Goal: Task Accomplishment & Management: Manage account settings

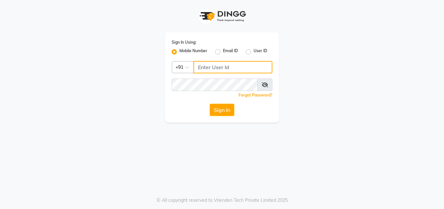
type input "8380014616"
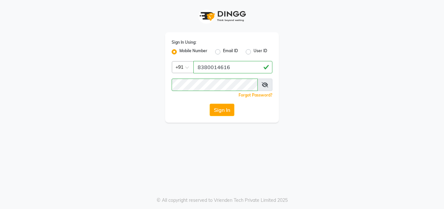
drag, startPoint x: 0, startPoint y: 0, endPoint x: 222, endPoint y: 112, distance: 248.1
click at [225, 104] on div "Sign In Using: Mobile Number Email ID User ID Country Code × [PHONE_NUMBER] Rem…" at bounding box center [222, 77] width 114 height 90
click at [222, 112] on button "Sign In" at bounding box center [222, 109] width 25 height 12
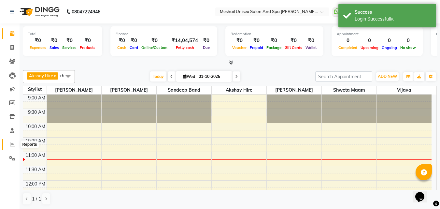
click at [12, 143] on icon at bounding box center [12, 144] width 5 height 5
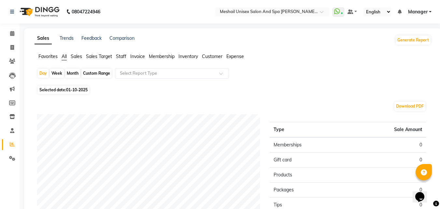
click at [100, 75] on div "Custom Range" at bounding box center [96, 73] width 30 height 9
select select "10"
select select "2025"
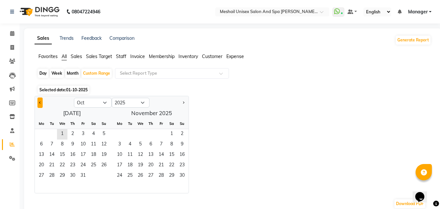
click at [40, 101] on button "Previous month" at bounding box center [39, 102] width 5 height 10
select select "9"
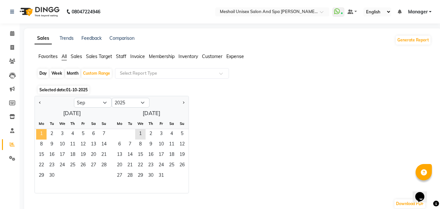
drag, startPoint x: 45, startPoint y: 131, endPoint x: 43, endPoint y: 136, distance: 4.5
click at [44, 131] on span "1" at bounding box center [41, 134] width 10 height 10
click at [53, 174] on span "30" at bounding box center [52, 175] width 10 height 10
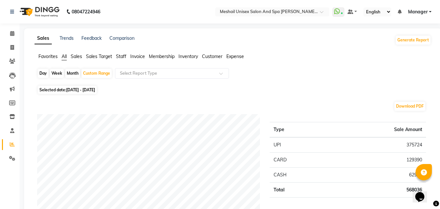
click at [122, 54] on span "Staff" at bounding box center [121, 56] width 10 height 6
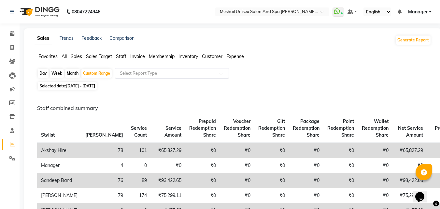
click at [165, 75] on input "text" at bounding box center [165, 73] width 94 height 7
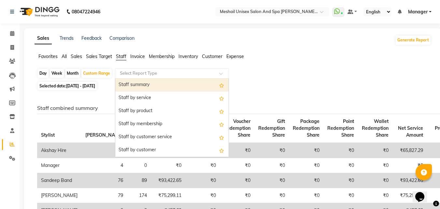
click at [147, 82] on div "Staff summary" at bounding box center [171, 84] width 113 height 13
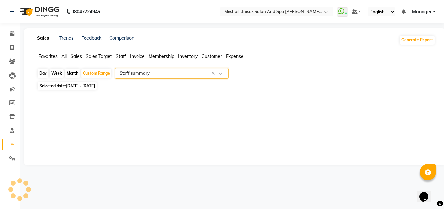
select select "full_report"
select select "csv"
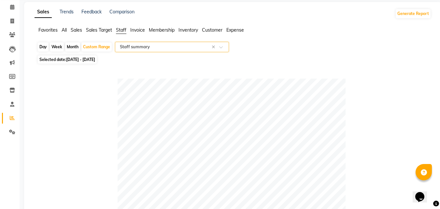
scroll to position [19, 0]
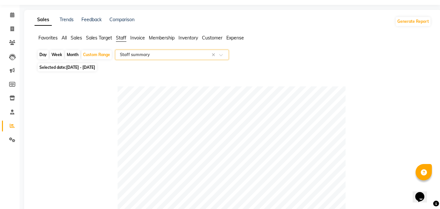
click at [79, 36] on span "Sales" at bounding box center [76, 38] width 11 height 6
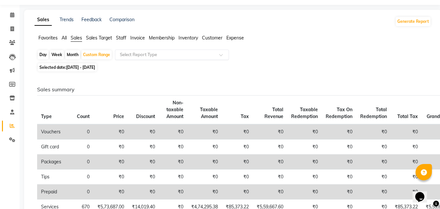
click at [203, 58] on div "Select Report Type" at bounding box center [172, 54] width 114 height 10
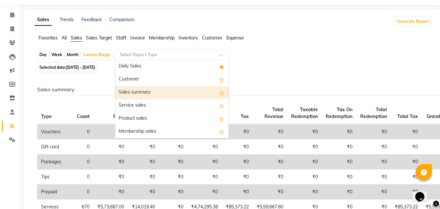
click at [157, 90] on div "Sales summary" at bounding box center [171, 92] width 113 height 13
select select "full_report"
select select "csv"
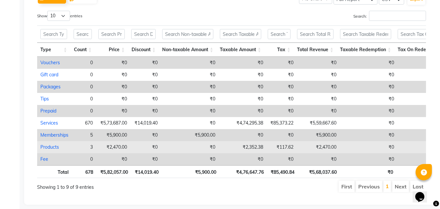
scroll to position [356, 0]
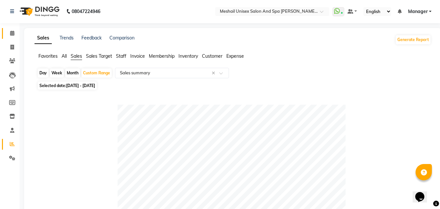
scroll to position [0, 0]
click at [11, 28] on link "Calendar" at bounding box center [10, 33] width 16 height 11
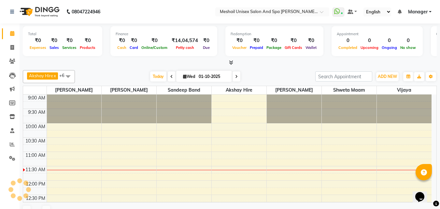
scroll to position [58, 0]
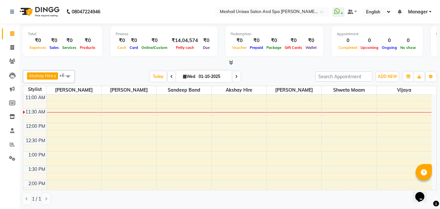
click at [34, 40] on div "₹0" at bounding box center [38, 40] width 20 height 7
click at [37, 42] on div "₹0" at bounding box center [38, 40] width 20 height 7
click at [12, 143] on icon at bounding box center [12, 144] width 5 height 5
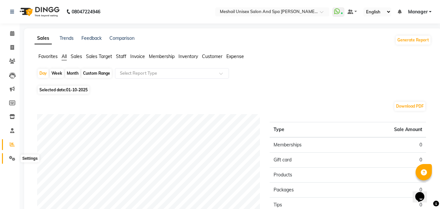
click at [14, 157] on icon at bounding box center [12, 158] width 6 height 5
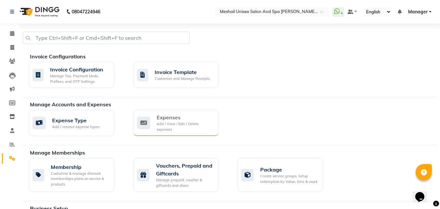
click at [175, 121] on div "Expenses" at bounding box center [184, 117] width 57 height 8
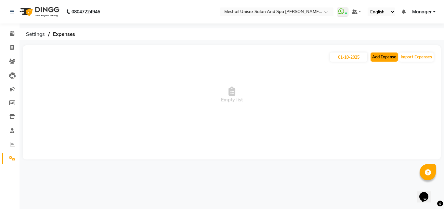
click at [377, 60] on button "Add Expense" at bounding box center [384, 56] width 27 height 9
select select "1"
select select "5750"
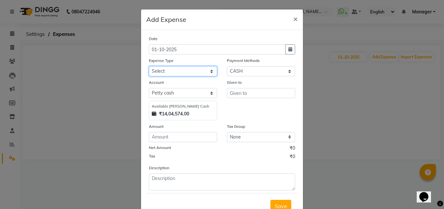
click at [211, 70] on select "Select Advance Salary Bank charges Car maintenance Cash transfer to bank Cash t…" at bounding box center [183, 71] width 68 height 10
click at [112, 169] on ngb-modal-window "Add Expense × Date [DATE] Expense Type Select Advance Salary Bank charges Car m…" at bounding box center [222, 104] width 444 height 209
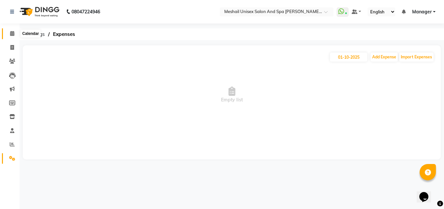
click at [14, 35] on icon at bounding box center [12, 33] width 4 height 5
